Goal: Transaction & Acquisition: Purchase product/service

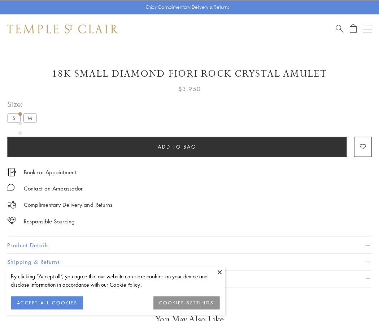
scroll to position [12, 0]
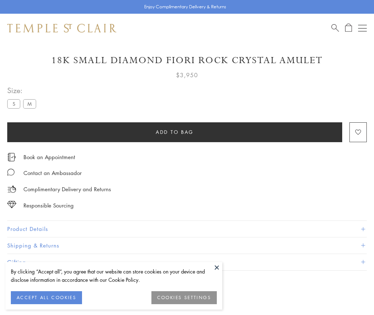
click at [174, 132] on span "Add to bag" at bounding box center [175, 132] width 38 height 8
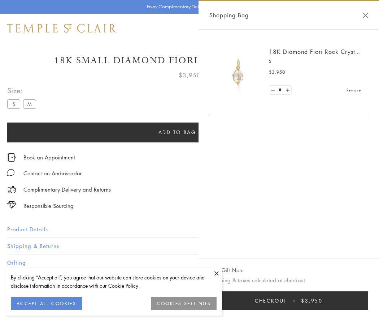
click at [289, 300] on button "Checkout $3,950" at bounding box center [288, 300] width 159 height 19
